Goal: Information Seeking & Learning: Learn about a topic

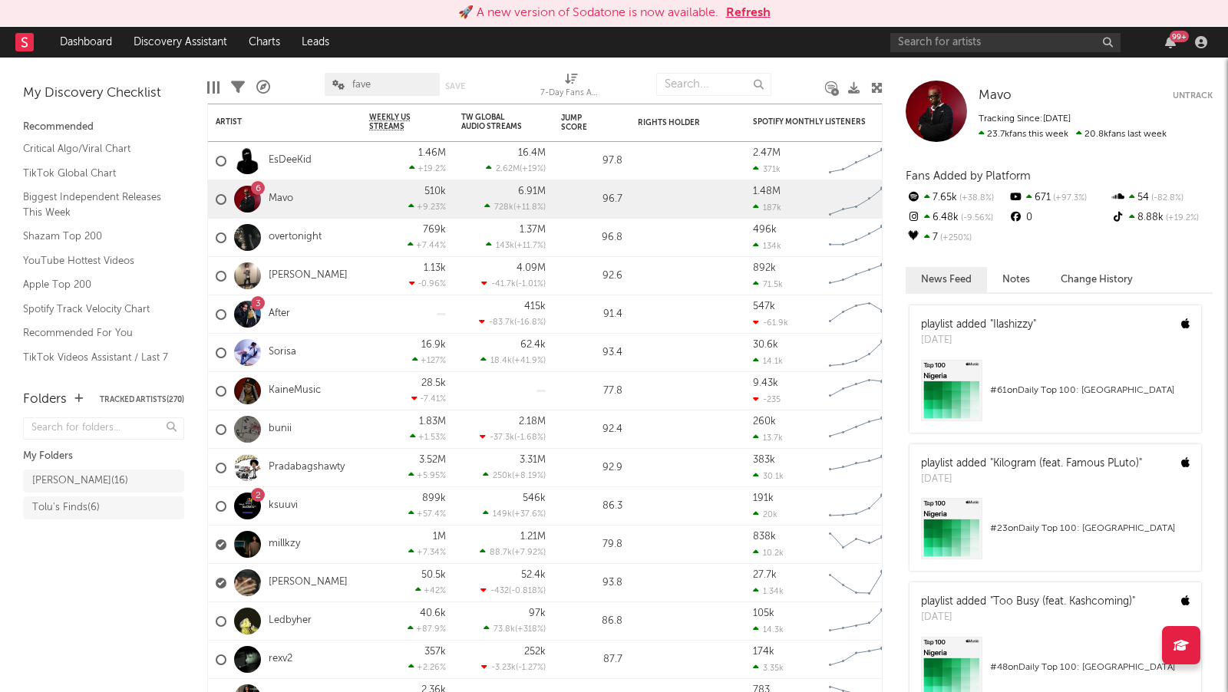
click at [753, 6] on button "Refresh" at bounding box center [748, 13] width 45 height 18
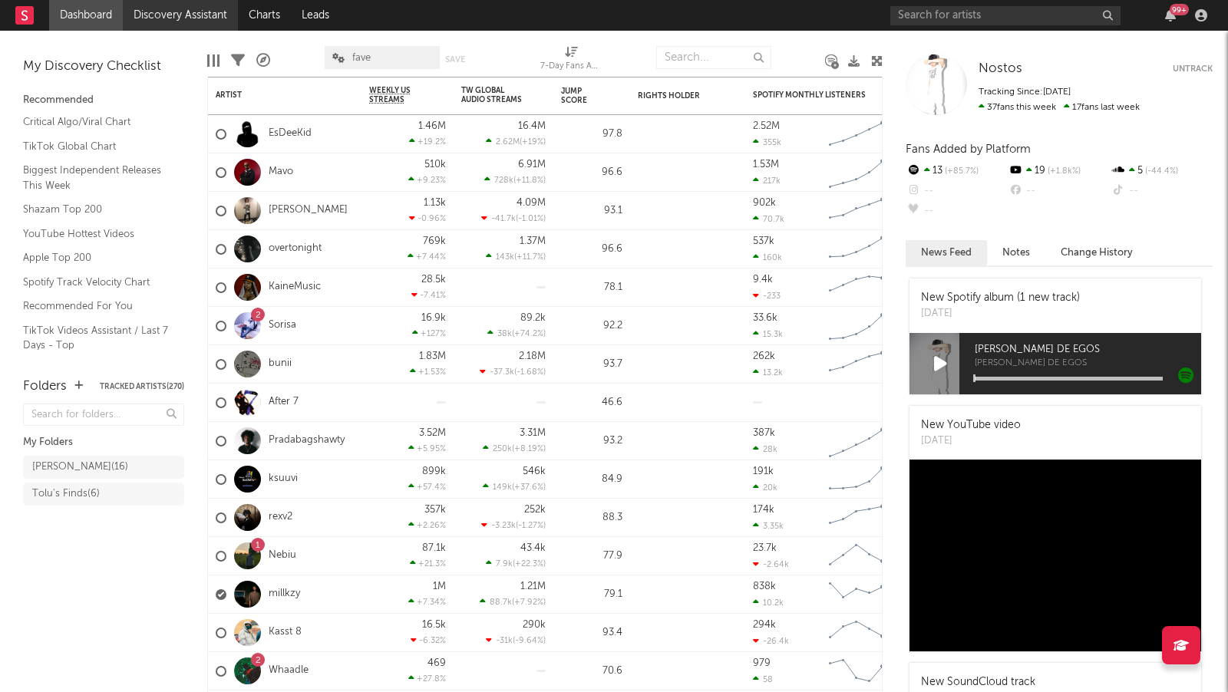
click at [222, 18] on link "Discovery Assistant" at bounding box center [180, 15] width 115 height 31
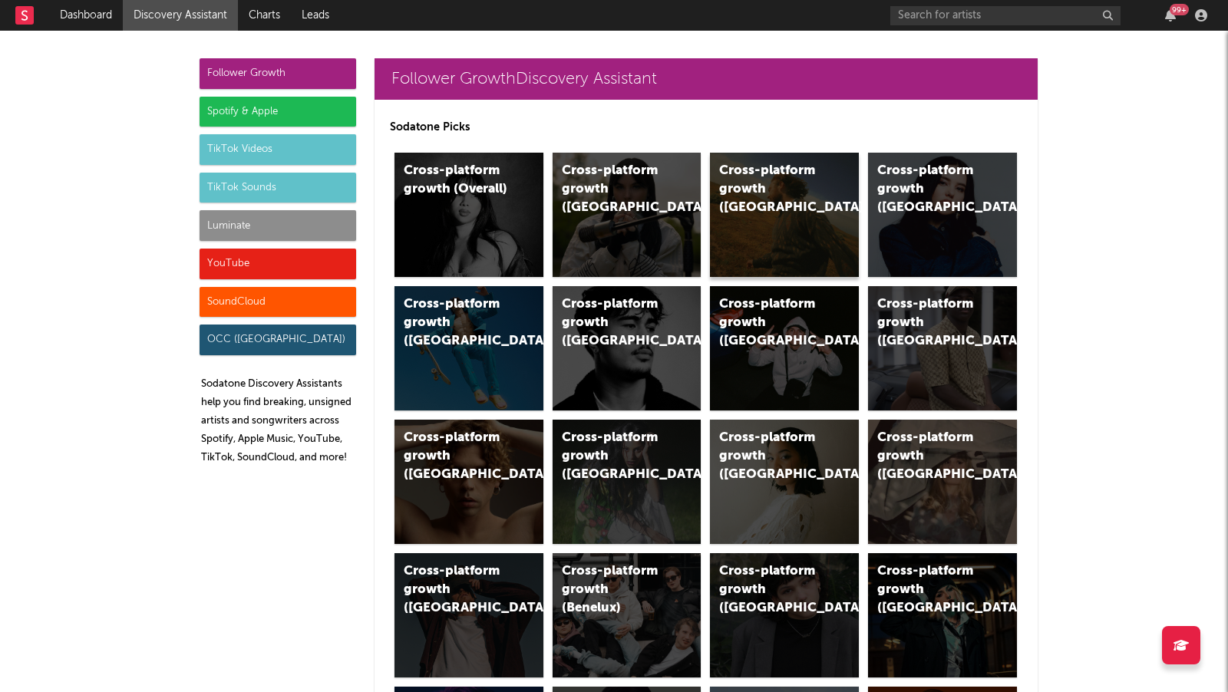
click at [803, 223] on div "Cross-platform growth (US)" at bounding box center [784, 215] width 149 height 124
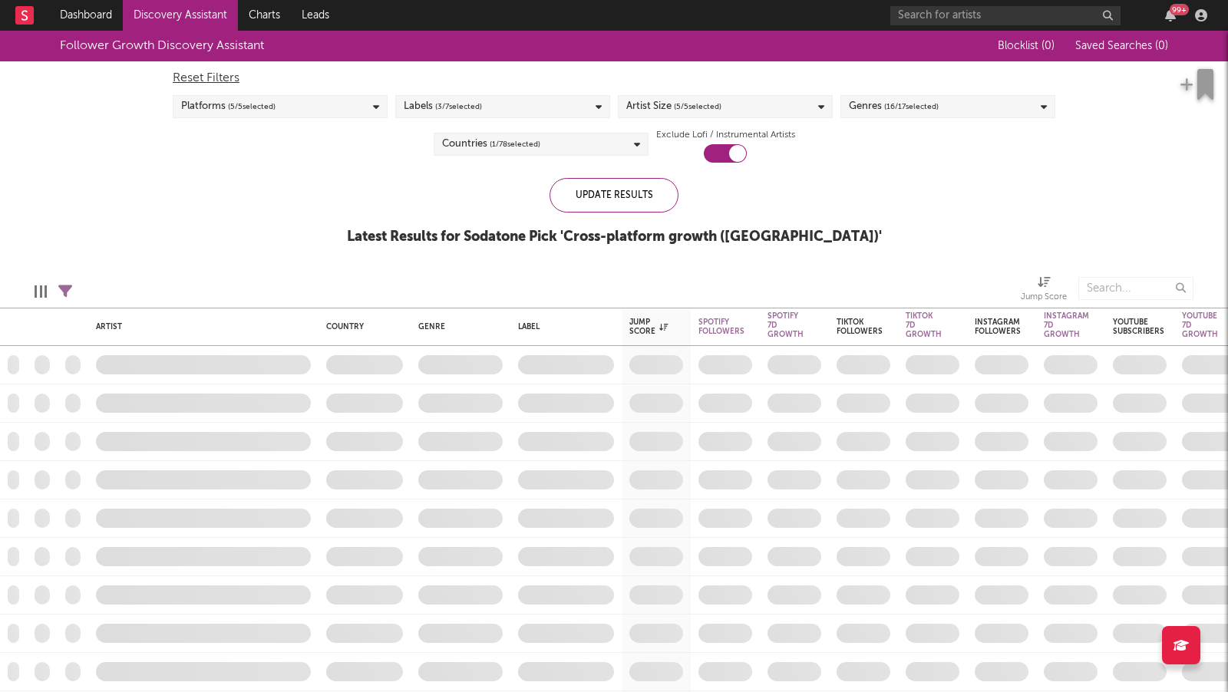
checkbox input "true"
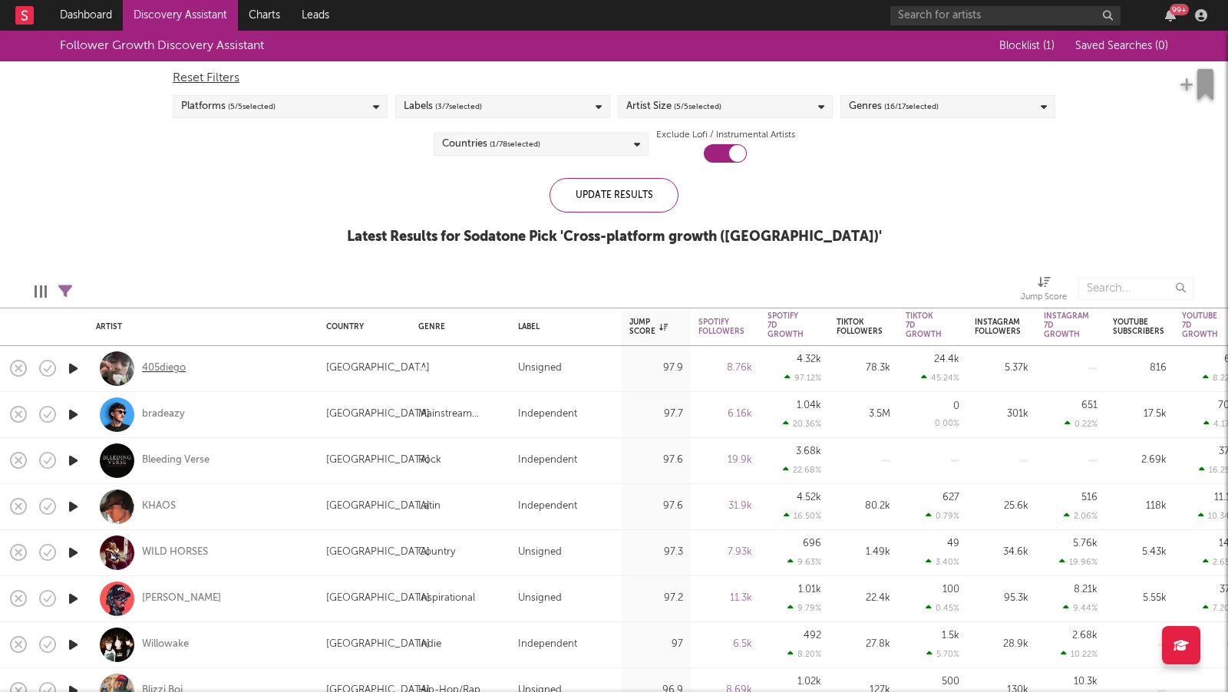
click at [167, 364] on div "405diego" at bounding box center [164, 368] width 44 height 14
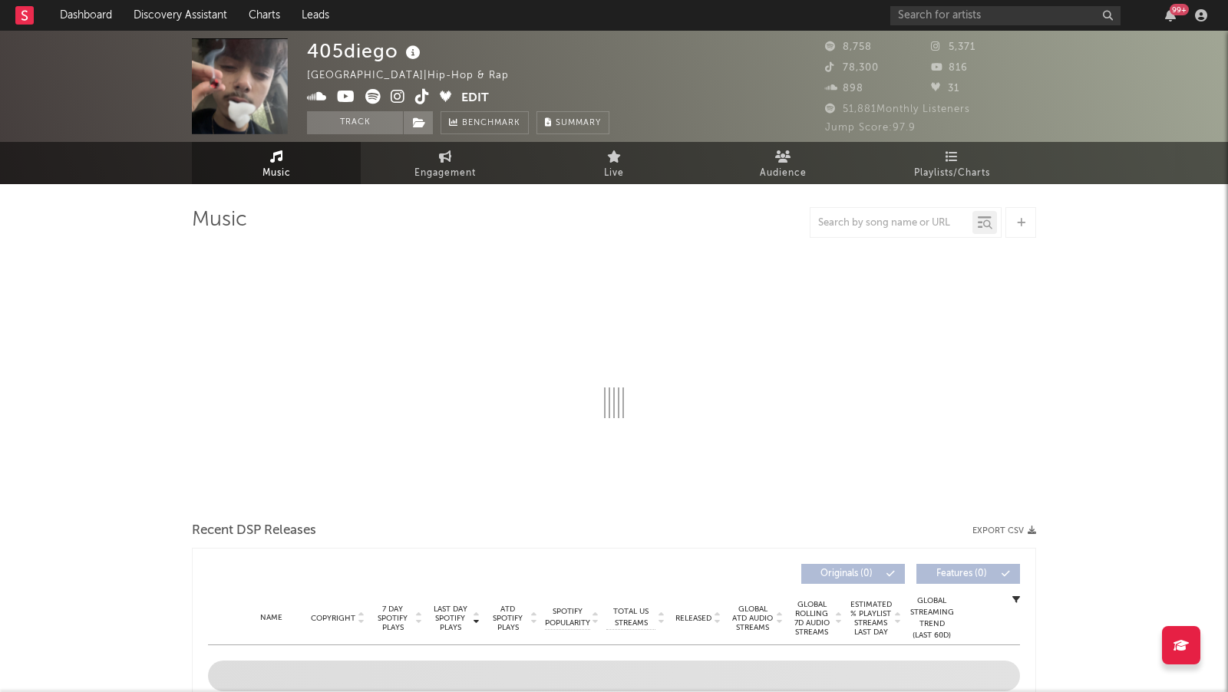
select select "1w"
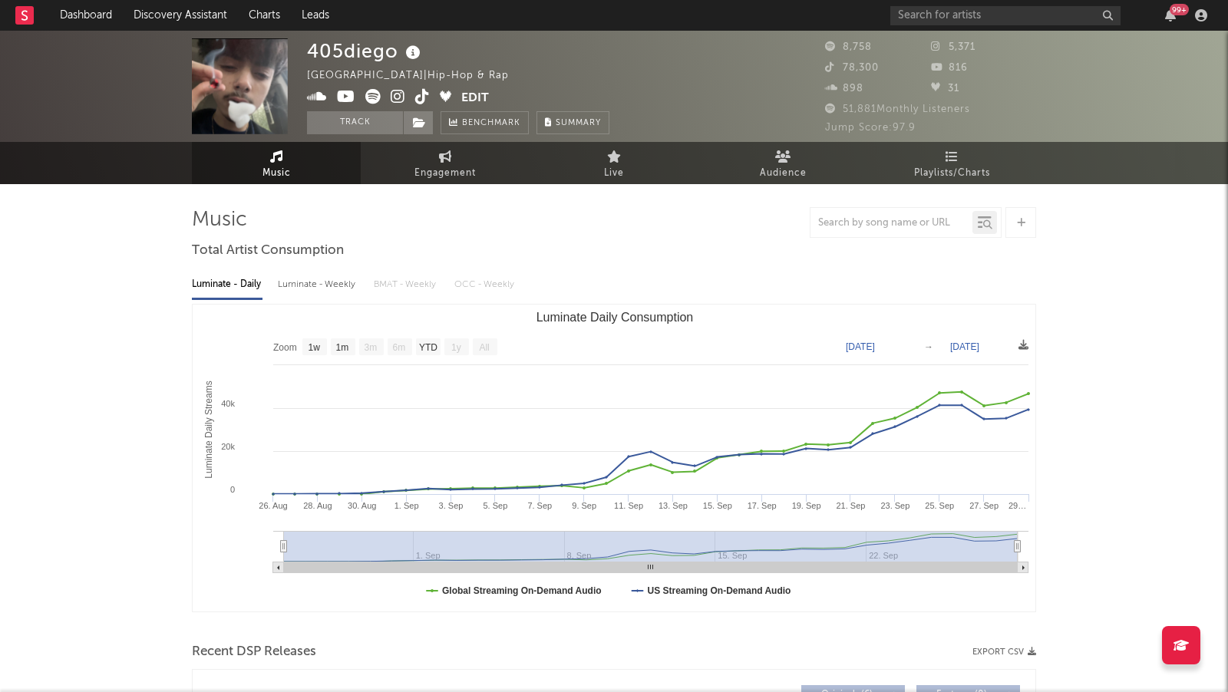
click at [397, 91] on icon at bounding box center [398, 96] width 15 height 15
